Goal: Task Accomplishment & Management: Manage account settings

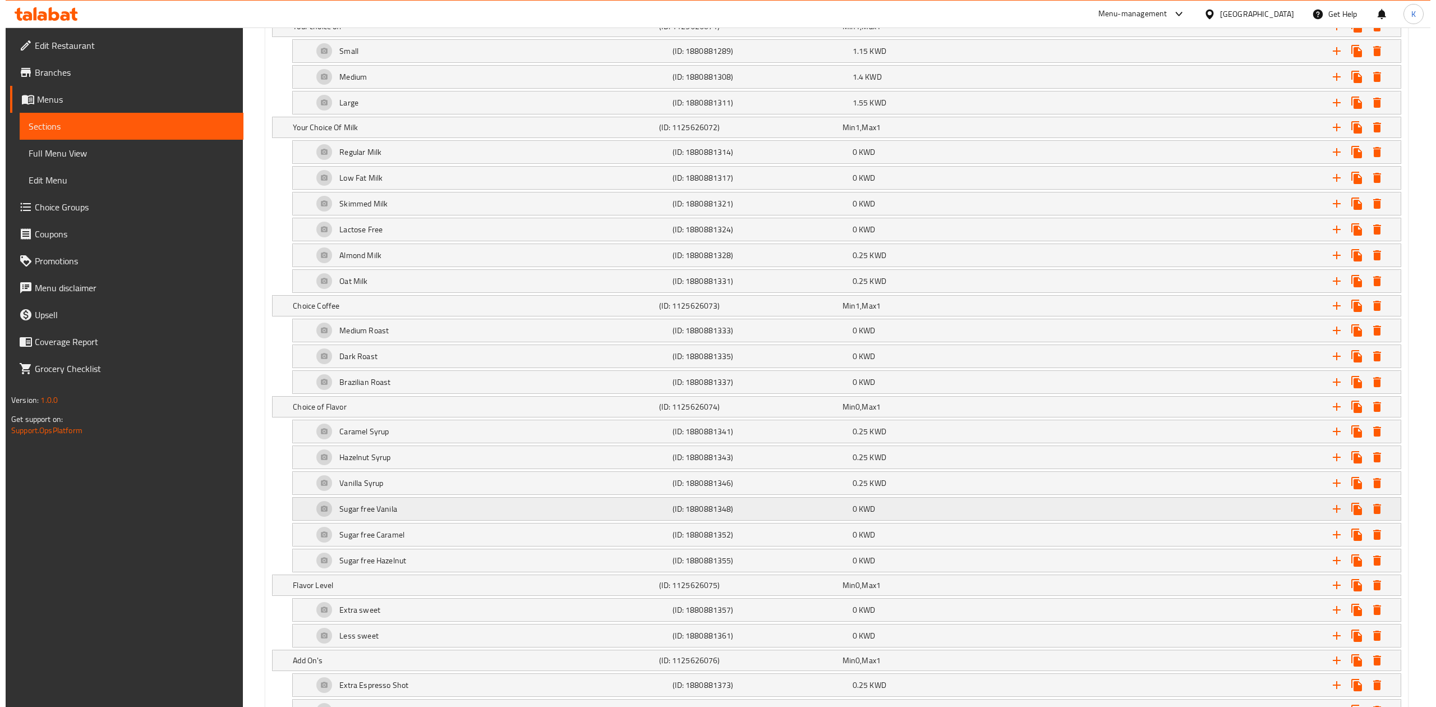
scroll to position [688, 0]
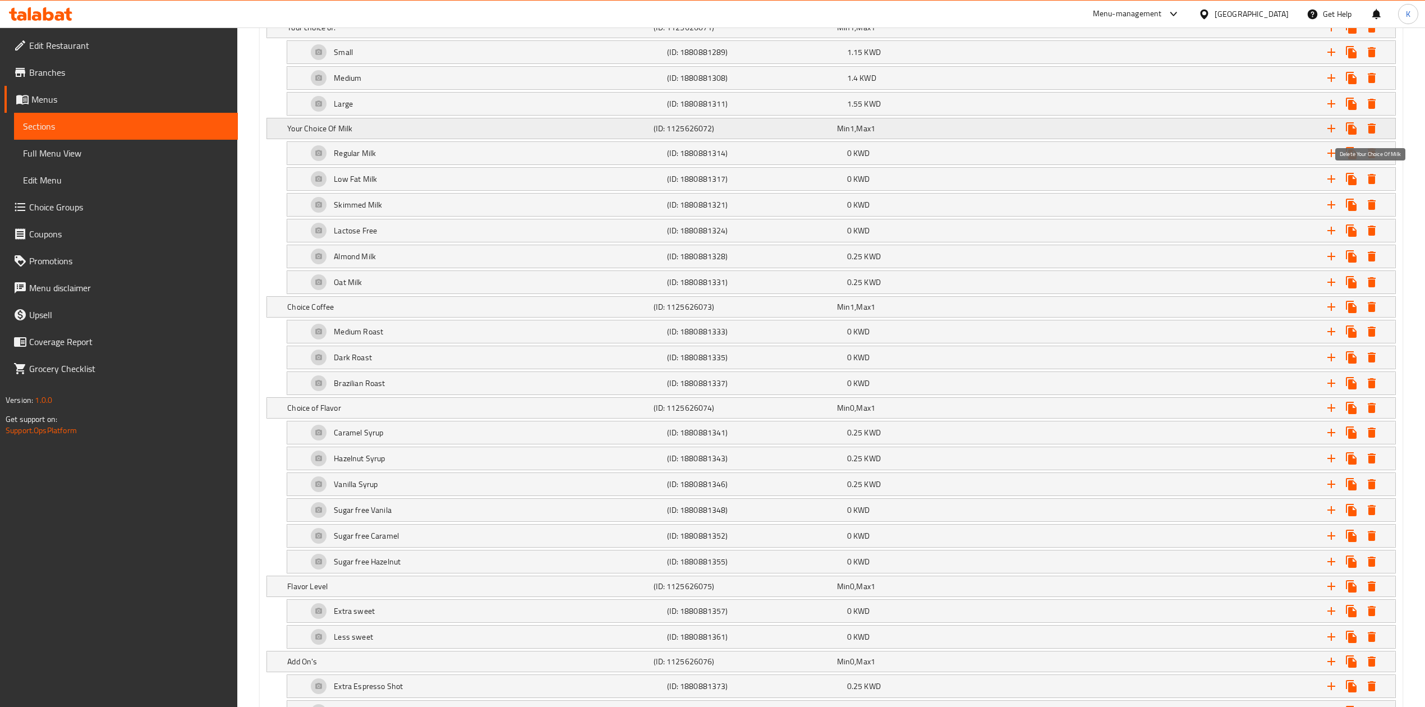
click at [1371, 129] on icon "Expand" at bounding box center [1371, 128] width 8 height 10
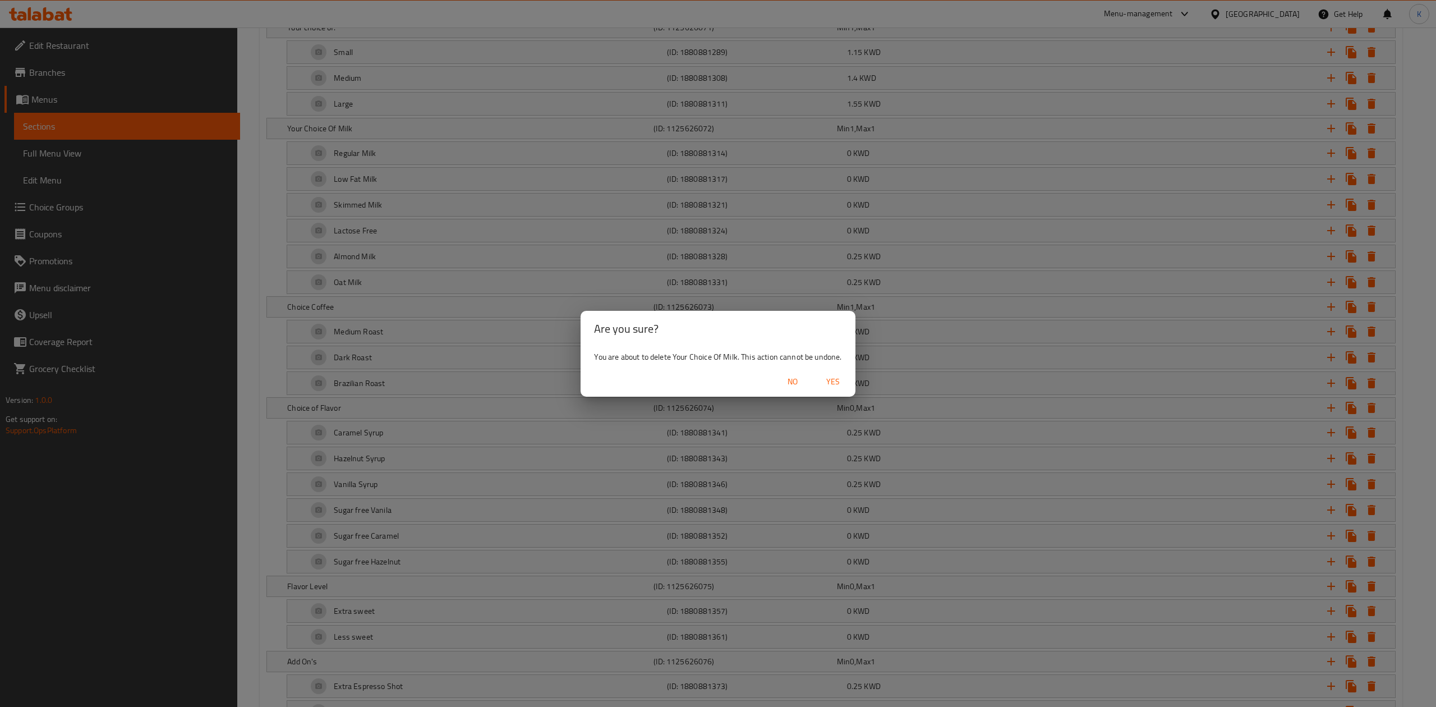
click at [840, 380] on span "Yes" at bounding box center [832, 382] width 27 height 14
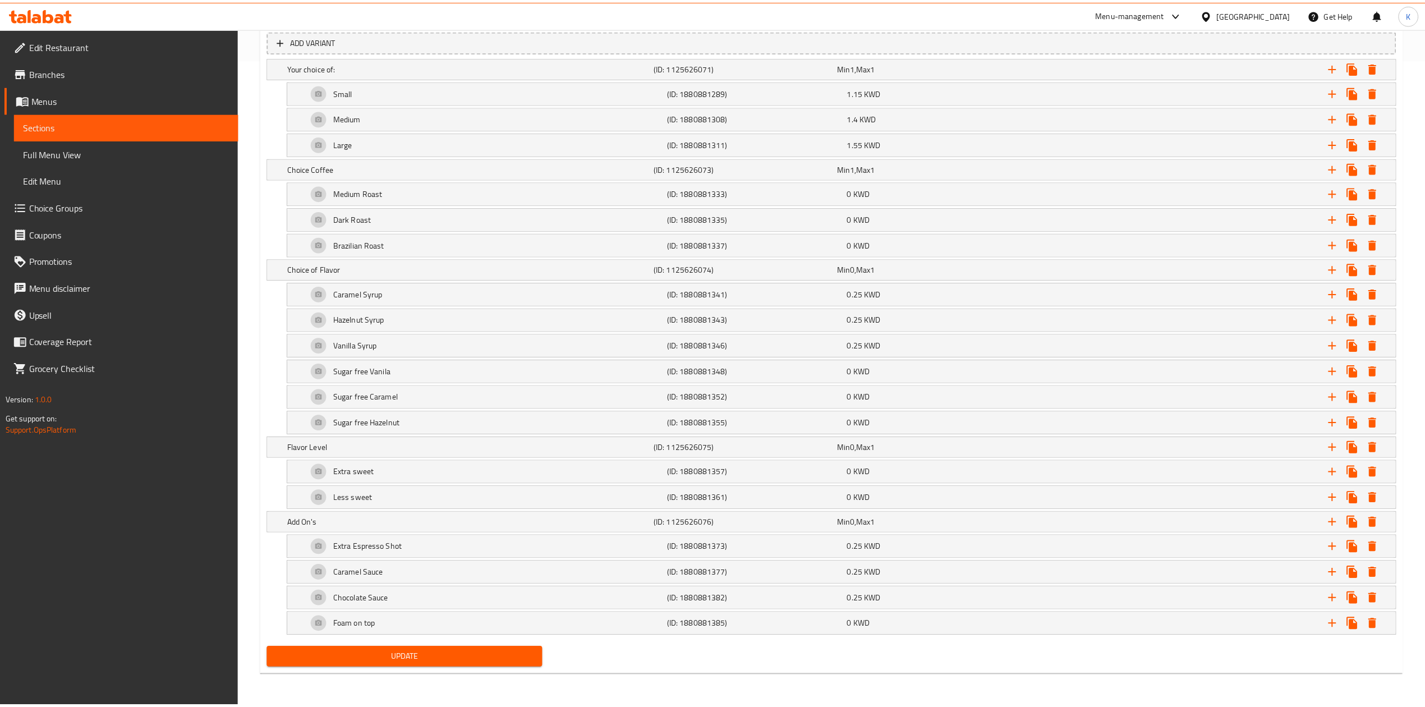
scroll to position [656, 0]
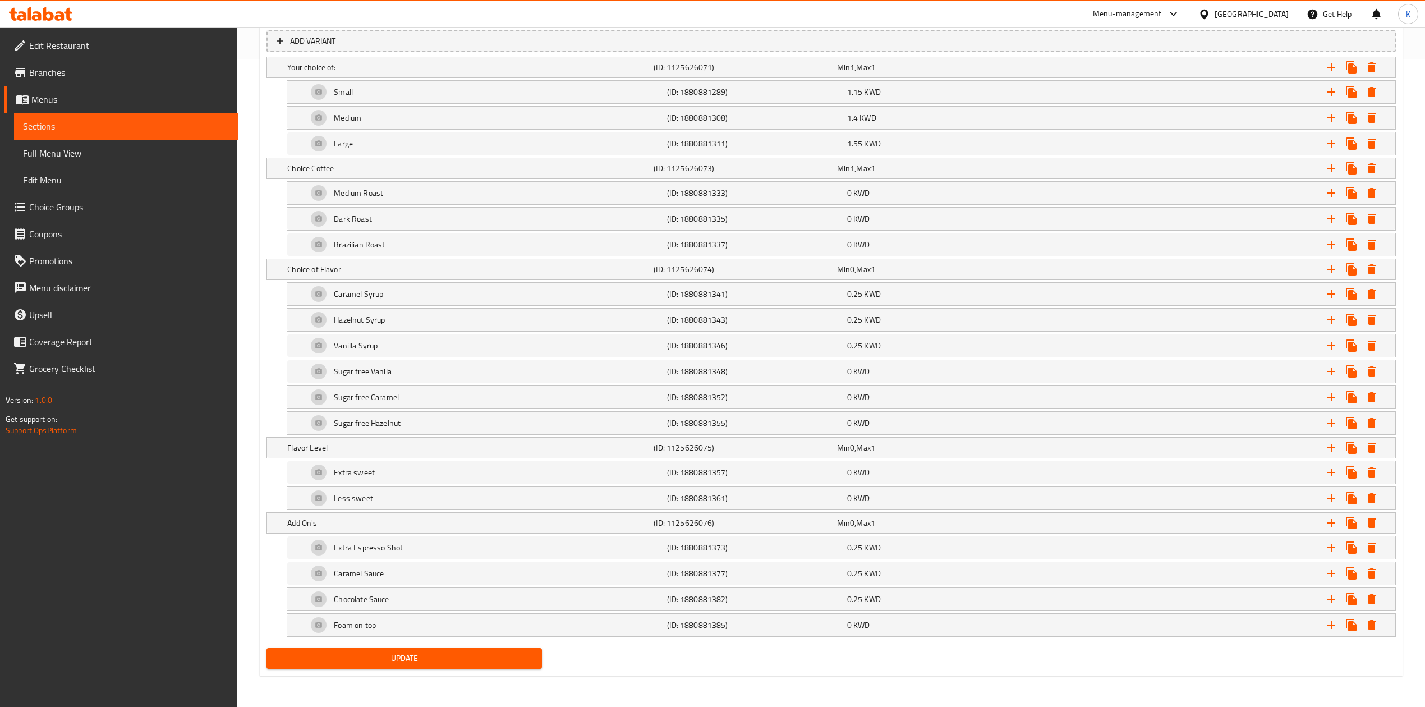
click at [436, 656] on span "Update" at bounding box center [403, 658] width 257 height 14
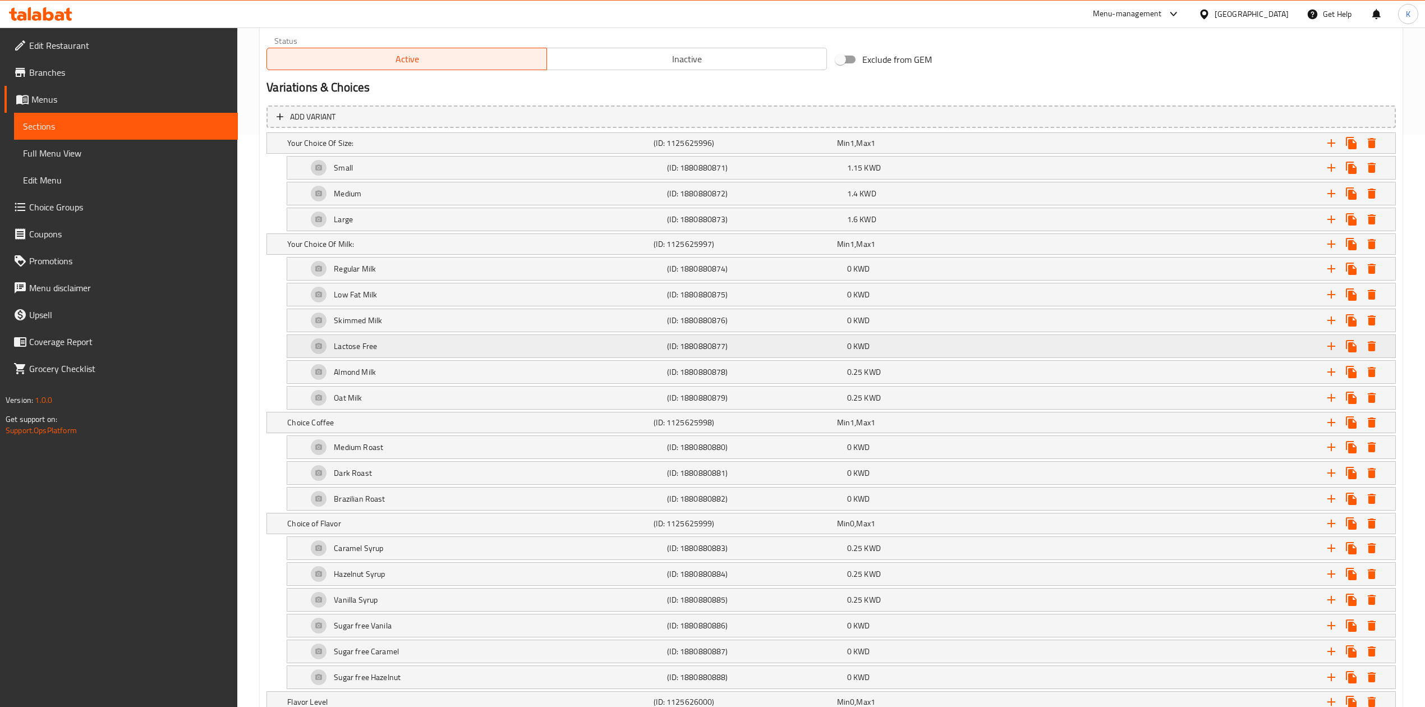
scroll to position [598, 0]
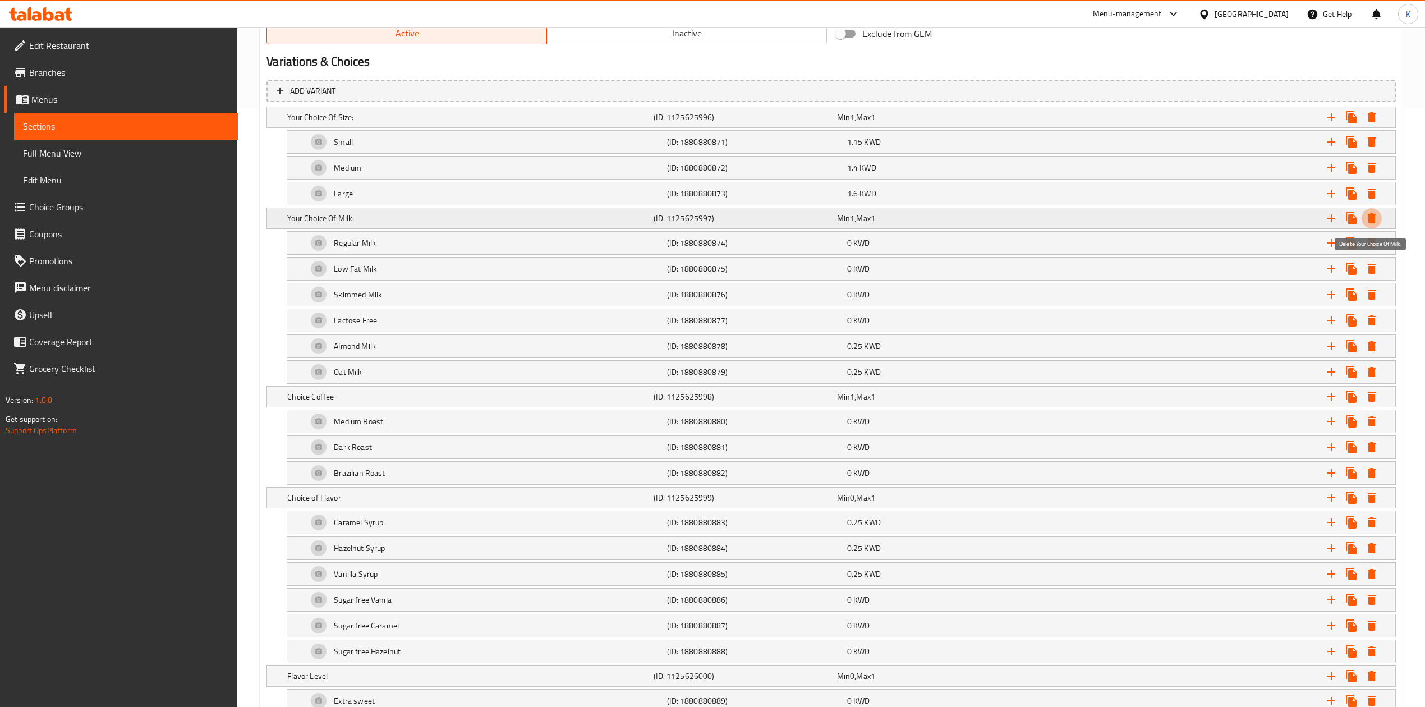
click at [1372, 218] on icon "Expand" at bounding box center [1371, 218] width 8 height 10
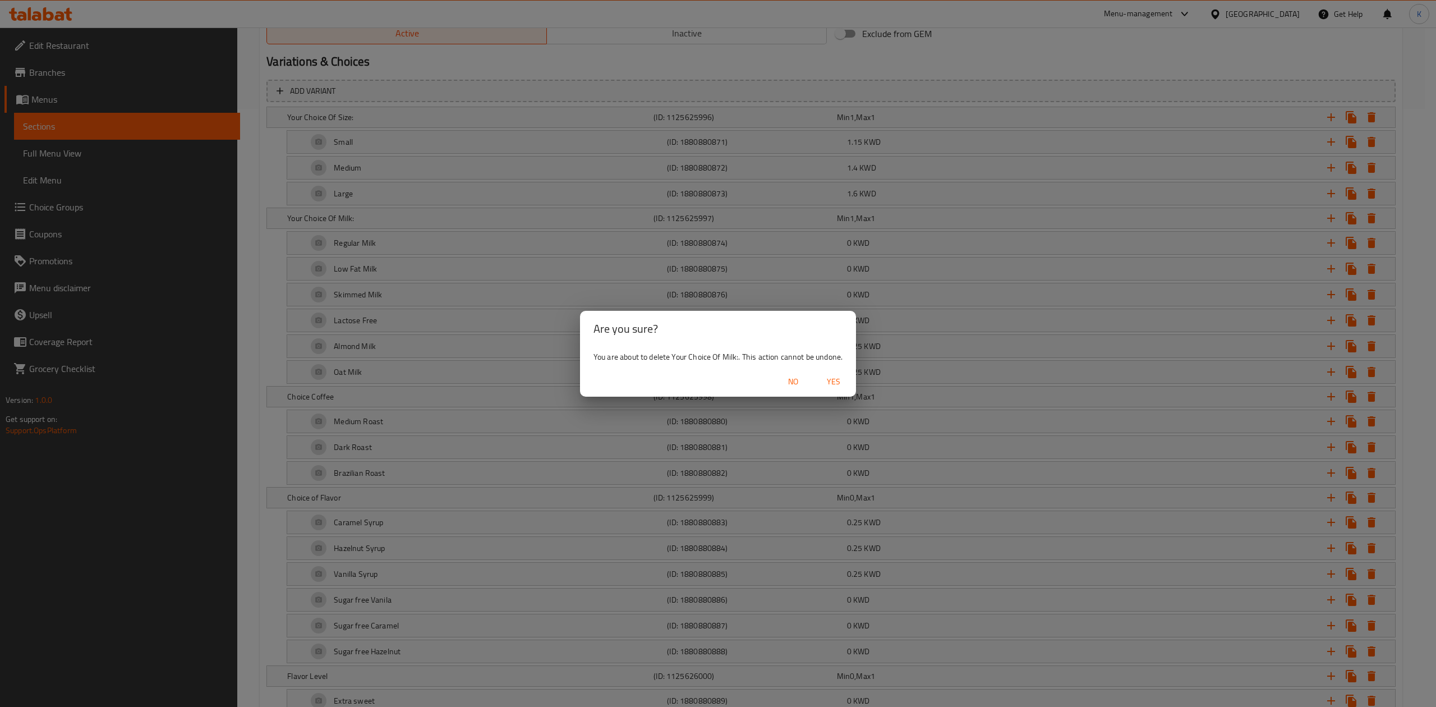
click at [828, 380] on span "Yes" at bounding box center [833, 382] width 27 height 14
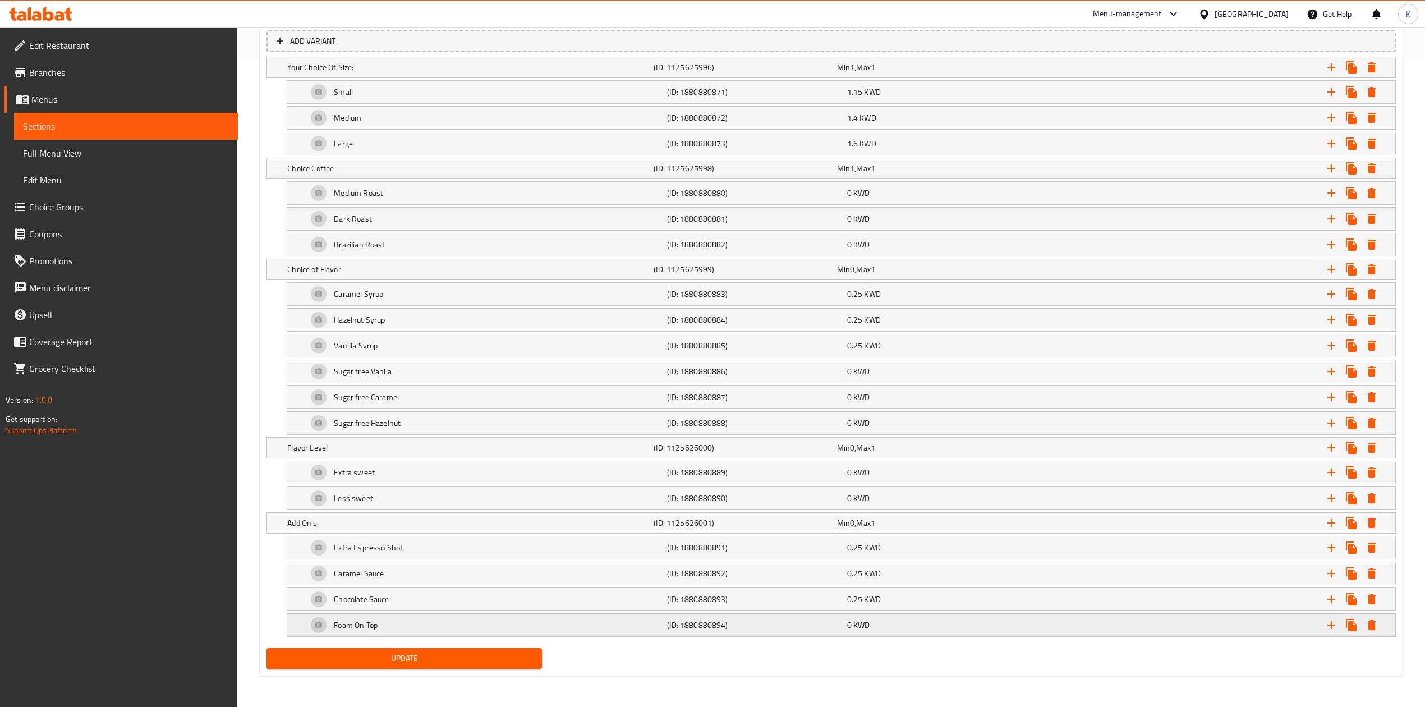
scroll to position [656, 0]
click at [377, 655] on span "Update" at bounding box center [403, 658] width 257 height 14
